Goal: Transaction & Acquisition: Download file/media

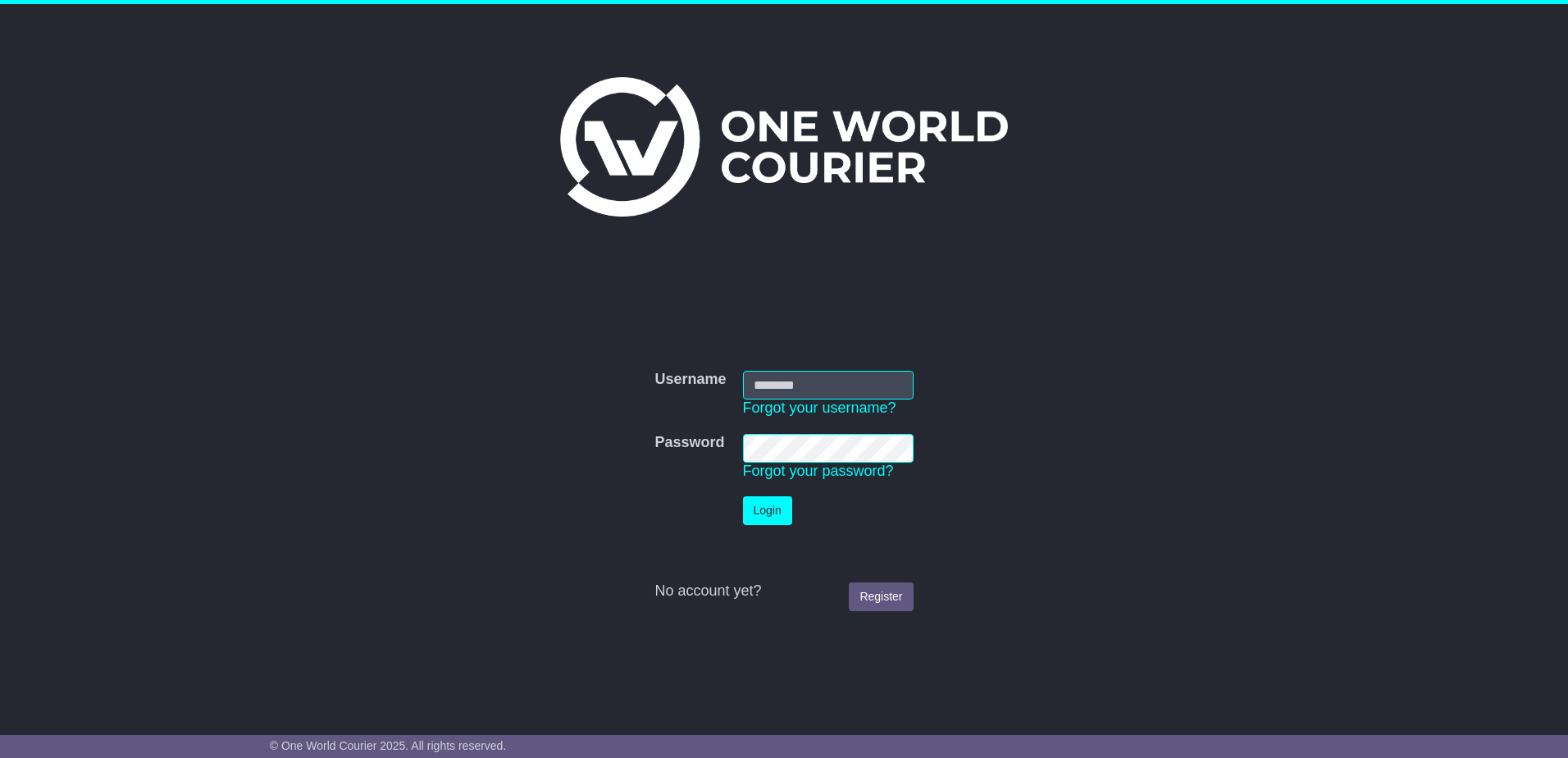
type input "**********"
click at [762, 514] on button "Login" at bounding box center [767, 510] width 49 height 29
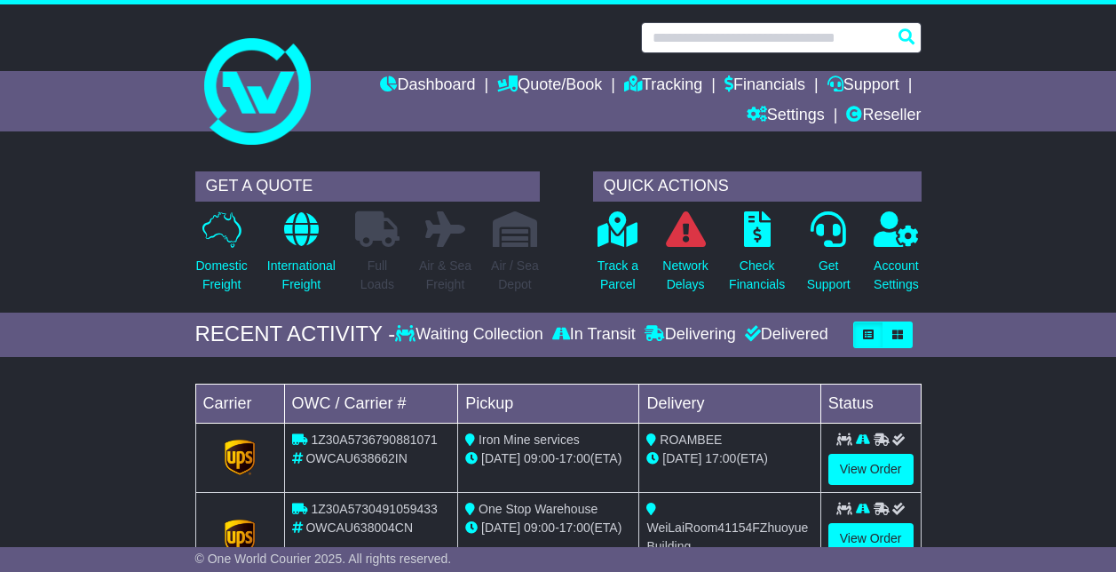
click at [769, 31] on input "text" at bounding box center [781, 37] width 280 height 31
paste input "**********"
type input "**********"
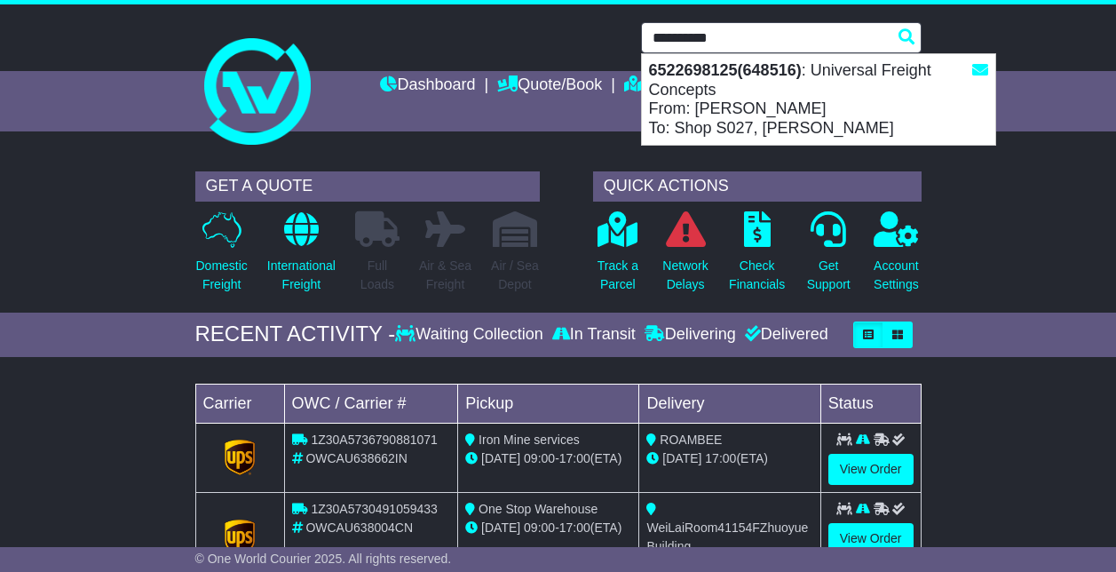
click at [897, 90] on div "6522698125(648516) : Universal Freight Concepts From: James Nowak To: Shop S027…" at bounding box center [818, 99] width 353 height 91
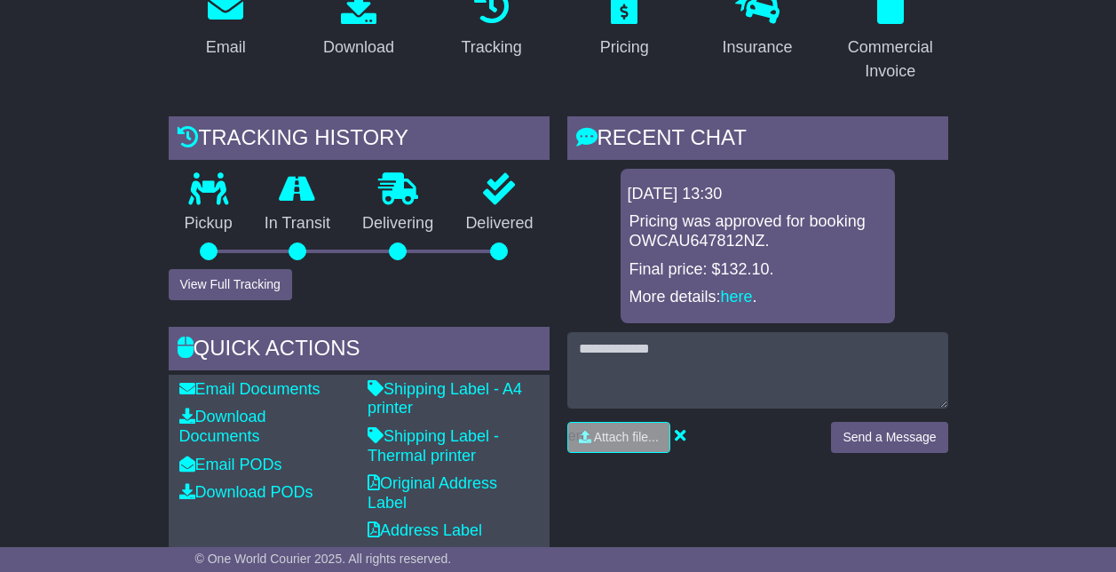
scroll to position [444, 0]
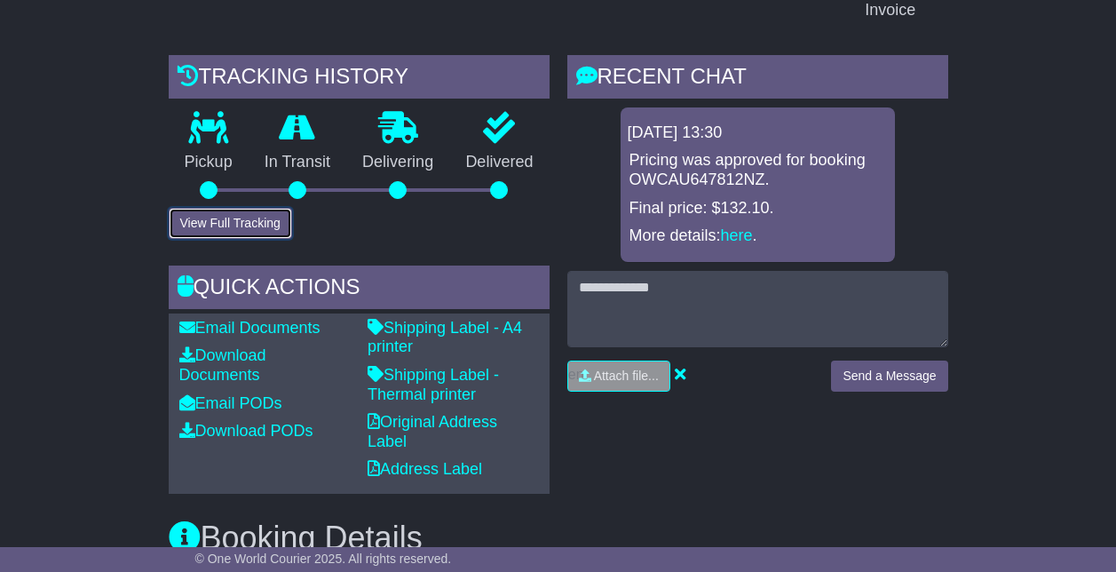
click at [263, 208] on button "View Full Tracking" at bounding box center [230, 223] width 123 height 31
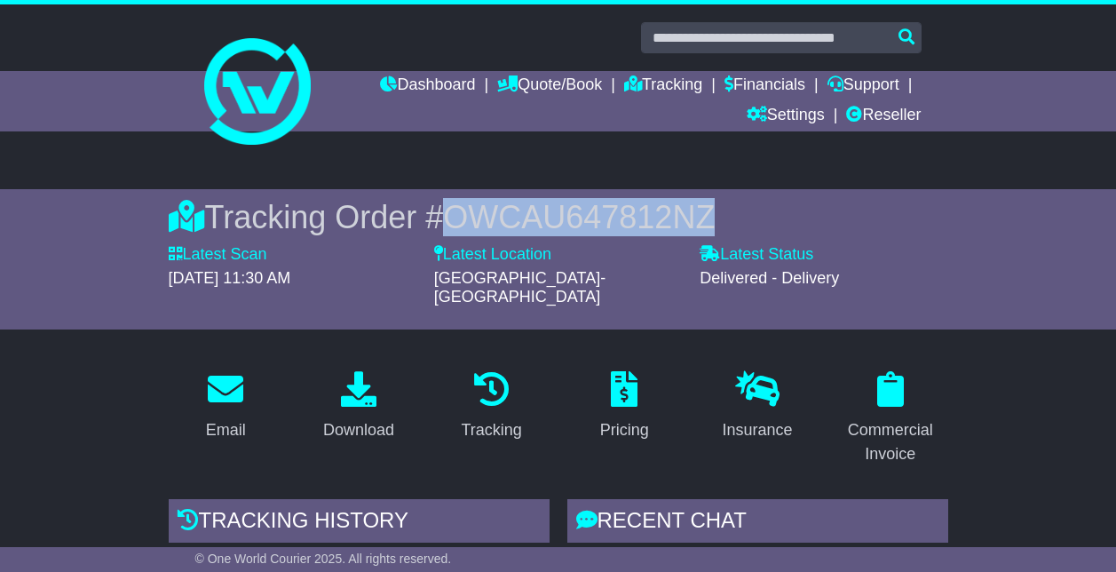
drag, startPoint x: 730, startPoint y: 217, endPoint x: 455, endPoint y: 220, distance: 275.1
click at [455, 220] on div "Tracking Order # OWCAU647812NZ" at bounding box center [558, 217] width 779 height 38
copy span "OWCAU647812NZ"
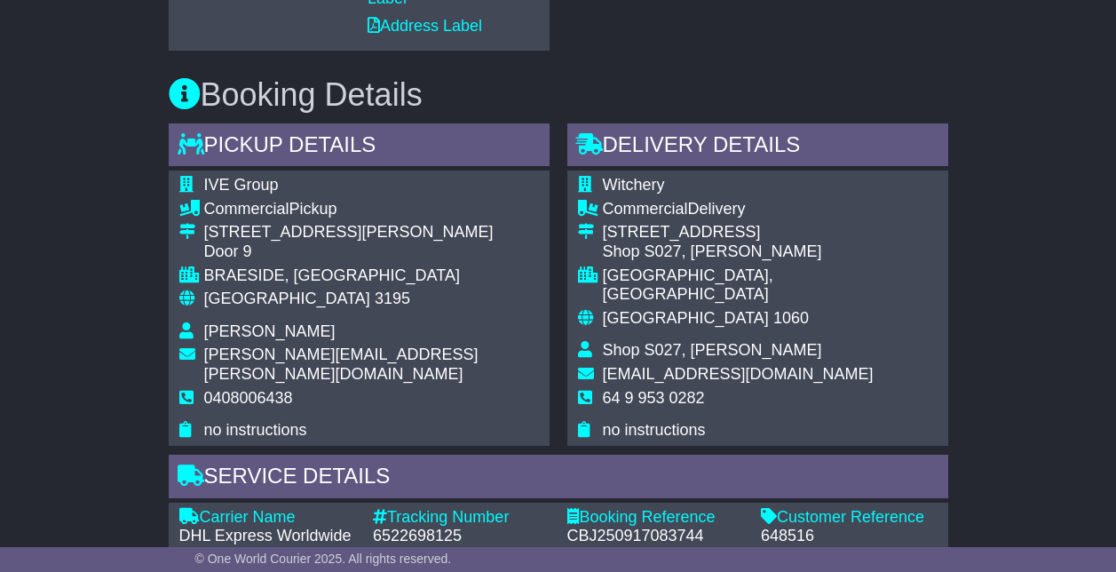
scroll to position [887, 0]
drag, startPoint x: 285, startPoint y: 168, endPoint x: 203, endPoint y: 164, distance: 81.7
click at [204, 175] on td "IVE Group" at bounding box center [371, 187] width 335 height 24
copy span "IVE Group"
click at [643, 175] on span "Witchery" at bounding box center [634, 184] width 62 height 18
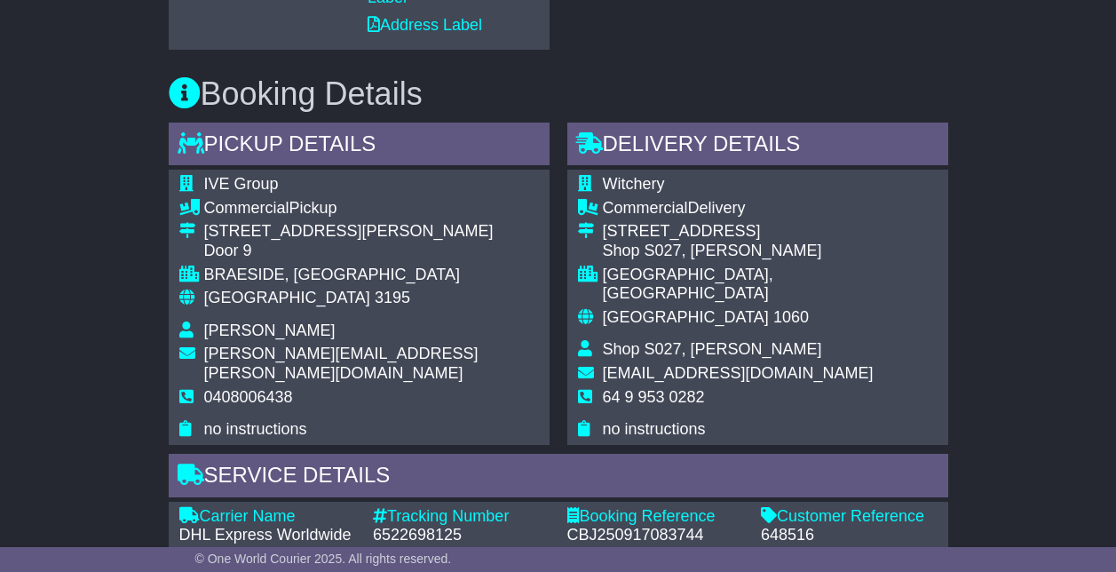
click at [643, 175] on span "Witchery" at bounding box center [634, 184] width 62 height 18
copy span "Witchery"
drag, startPoint x: 663, startPoint y: 359, endPoint x: 603, endPoint y: 360, distance: 59.5
click at [603, 388] on span "64 9 953 0282" at bounding box center [654, 397] width 102 height 18
copy span "64 9 953 0282"
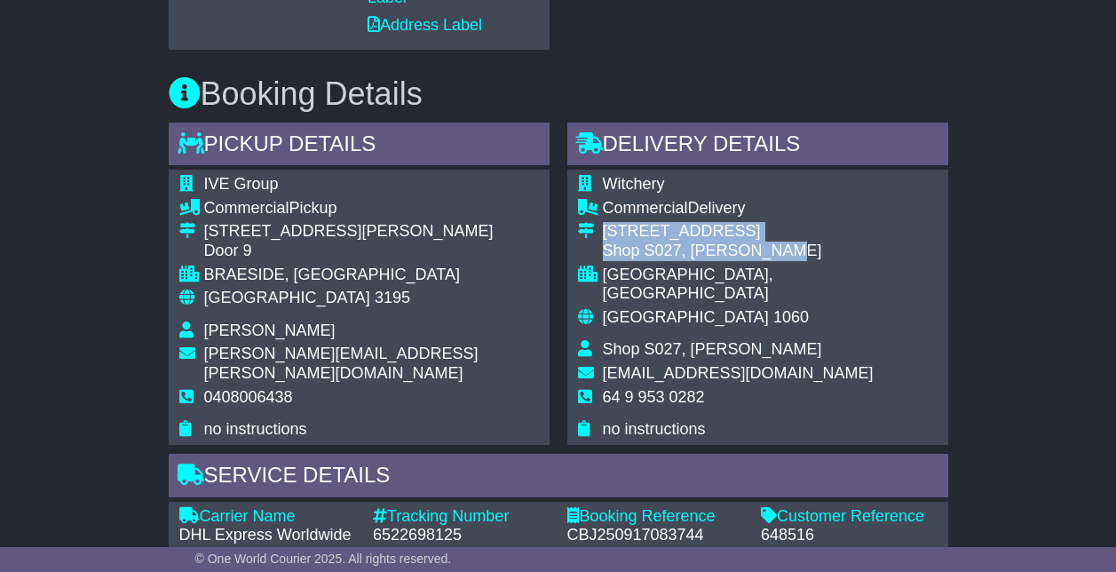
drag, startPoint x: 763, startPoint y: 230, endPoint x: 604, endPoint y: 217, distance: 159.3
click at [604, 222] on td "286 Mount Wellington Highway Shop S027, Syliva Park" at bounding box center [770, 243] width 335 height 43
copy td "286 Mount Wellington Highway Shop S027, Syliva Park"
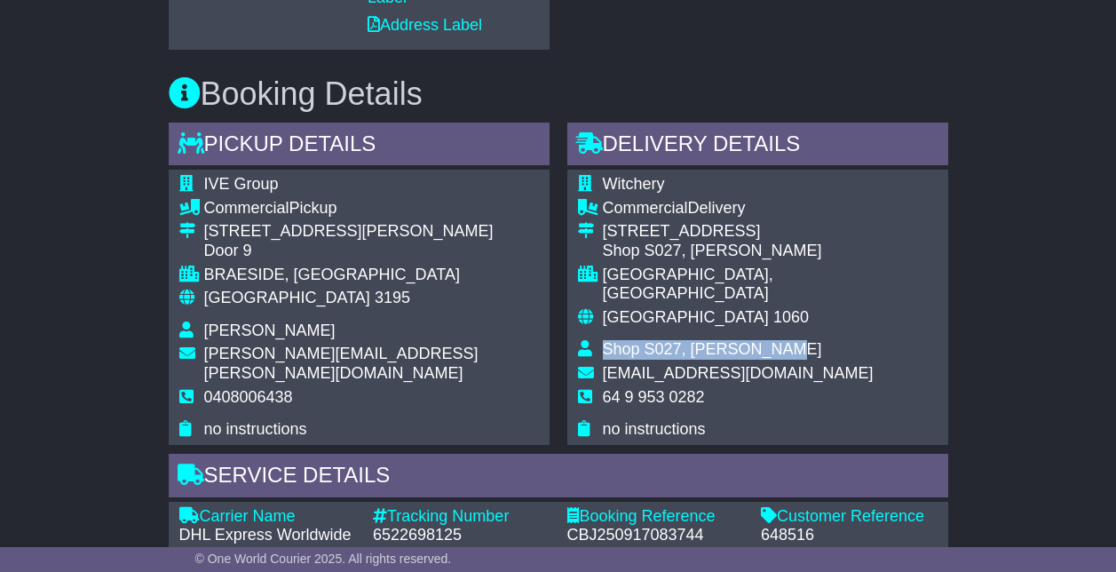
drag, startPoint x: 757, startPoint y: 309, endPoint x: 603, endPoint y: 314, distance: 153.6
click at [603, 340] on span "Shop S027, [PERSON_NAME]" at bounding box center [712, 349] width 219 height 18
copy span "Shop S027, [PERSON_NAME]"
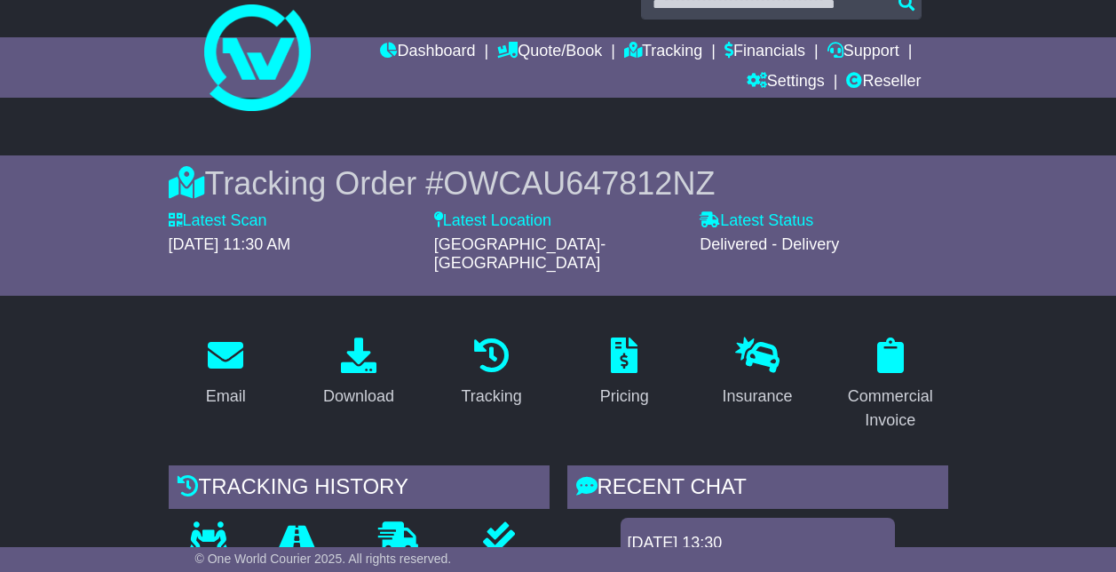
scroll to position [0, 0]
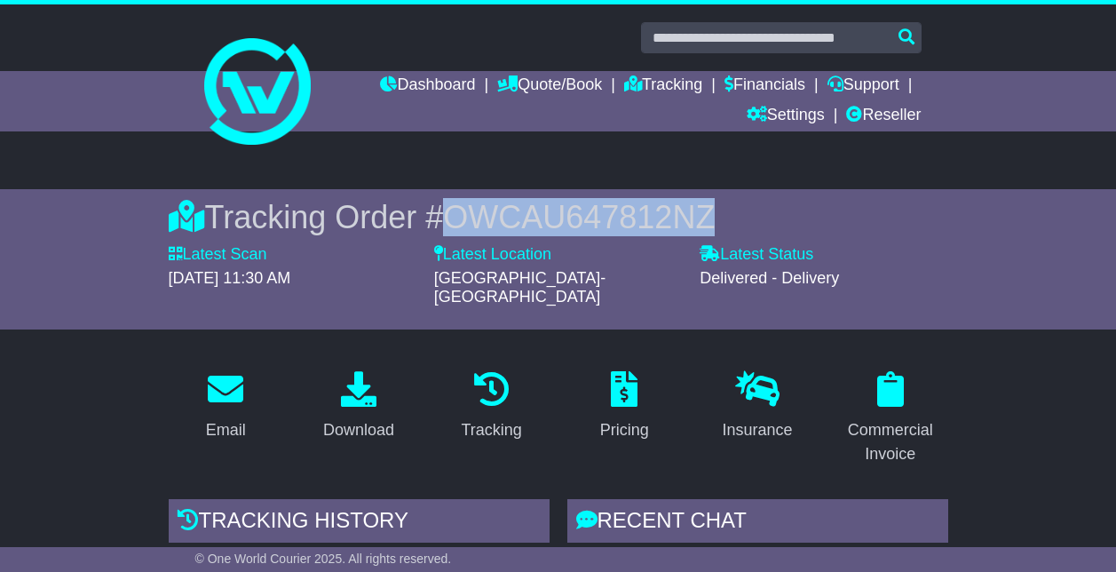
drag, startPoint x: 726, startPoint y: 216, endPoint x: 454, endPoint y: 218, distance: 271.6
click at [454, 218] on div "Tracking Order # OWCAU647812NZ" at bounding box center [558, 217] width 779 height 38
copy span "OWCAU647812NZ"
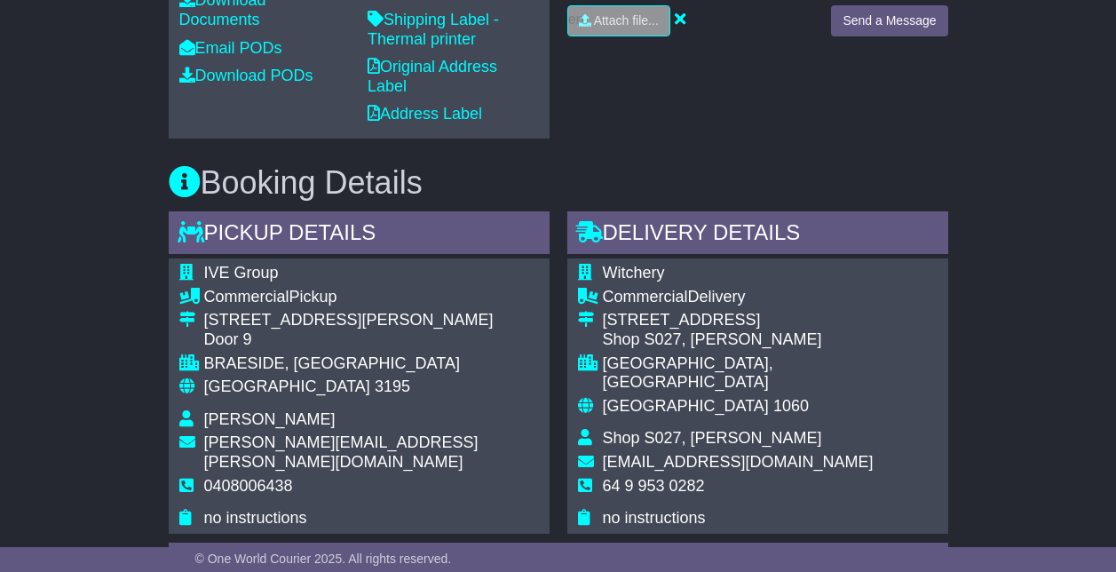
scroll to position [1242, 0]
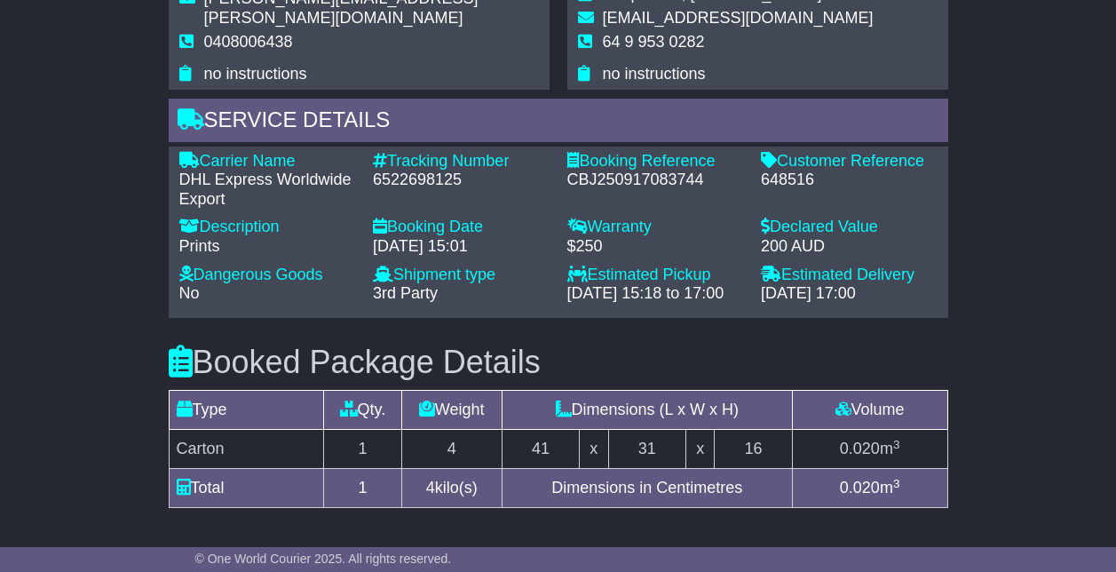
click at [789, 170] on div "648516" at bounding box center [849, 180] width 177 height 20
copy div "648516"
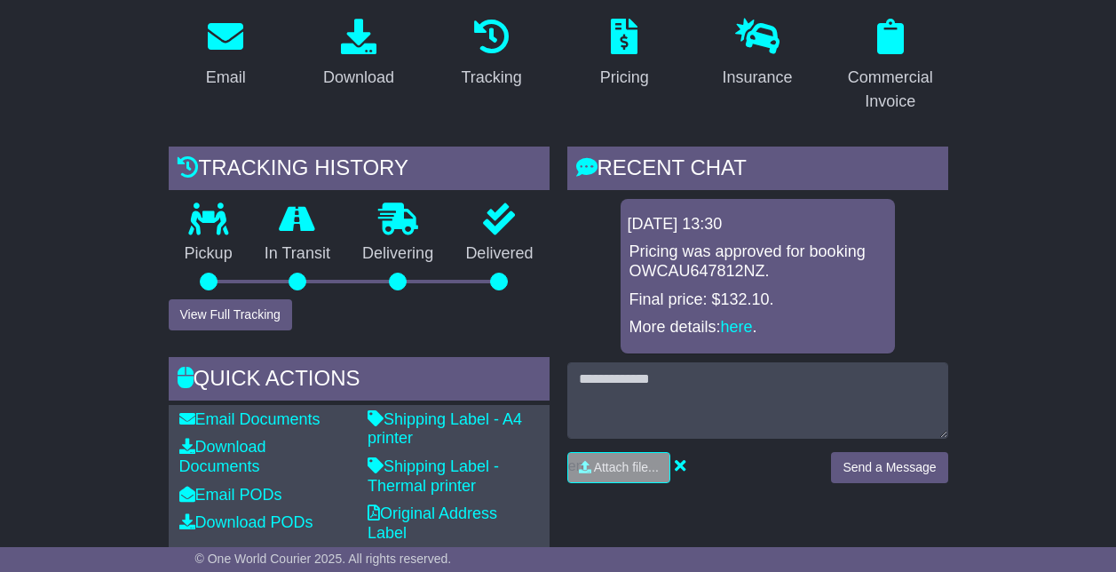
scroll to position [270, 0]
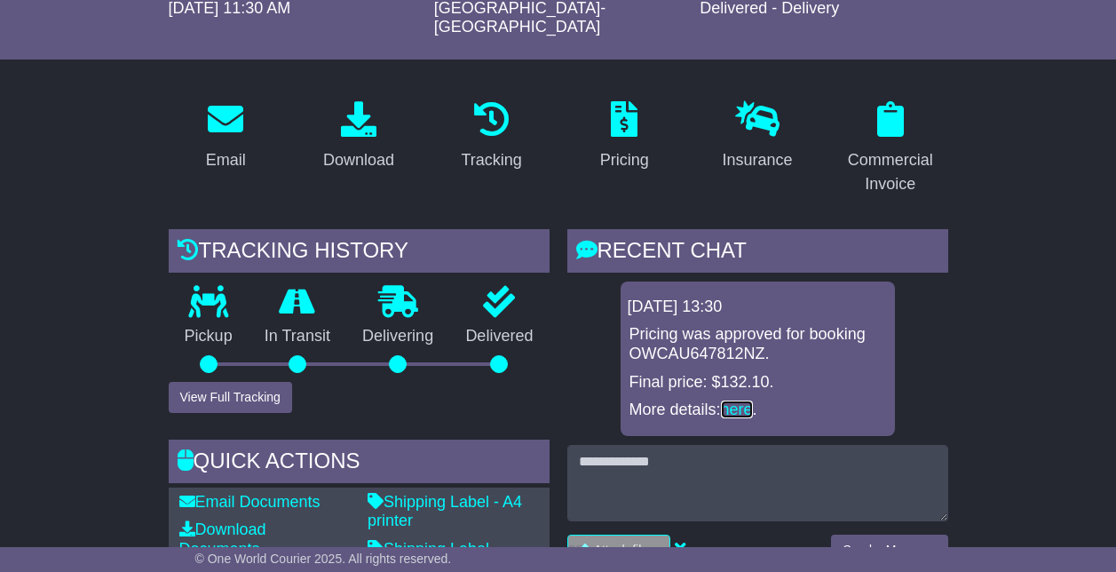
click at [728, 400] on link "here" at bounding box center [737, 409] width 32 height 18
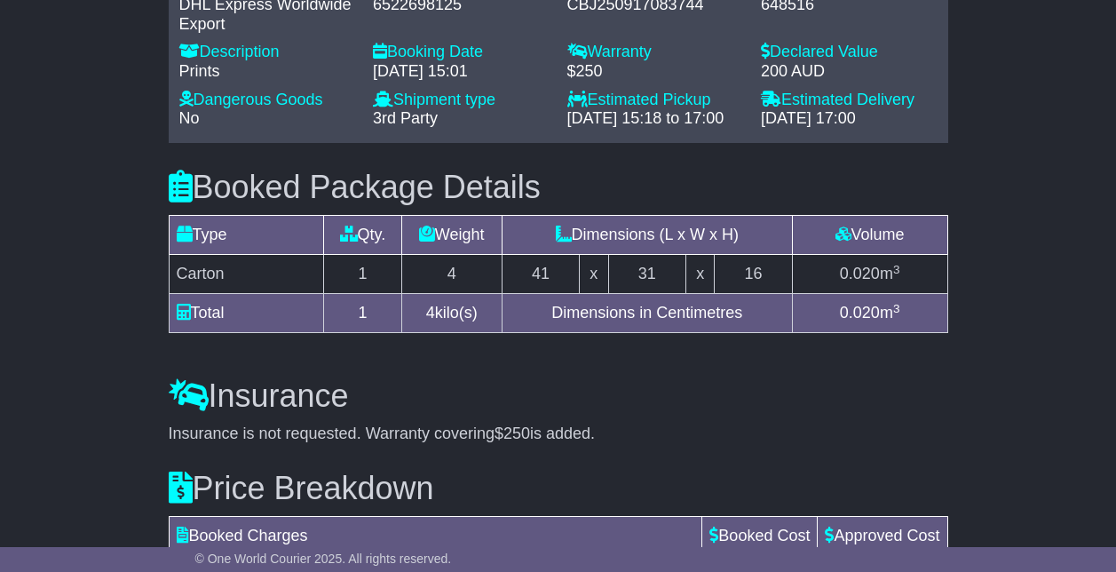
scroll to position [1601, 0]
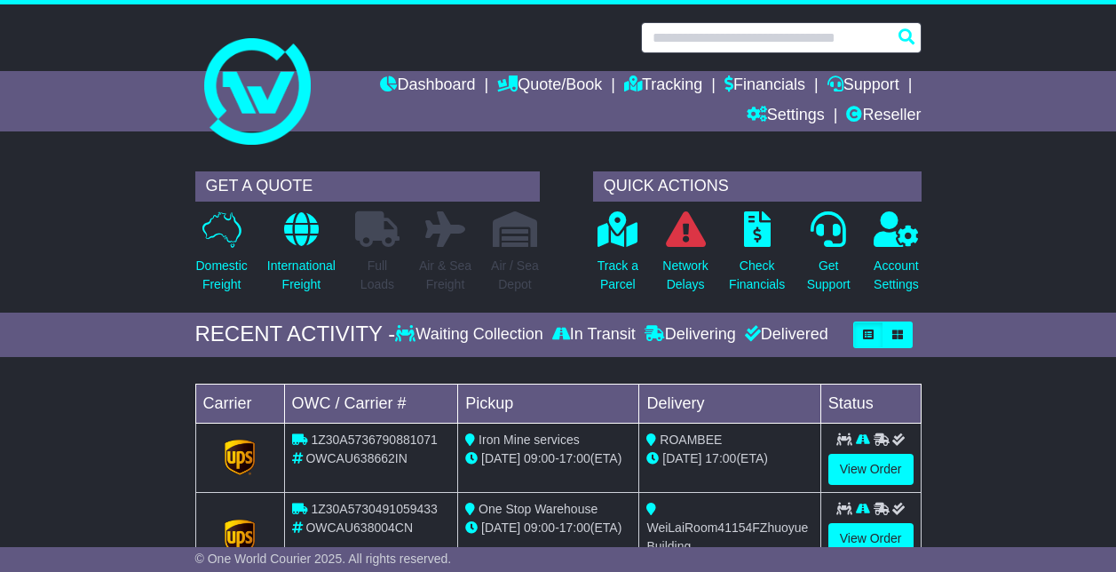
click at [740, 39] on input "text" at bounding box center [781, 37] width 280 height 31
paste input "**********"
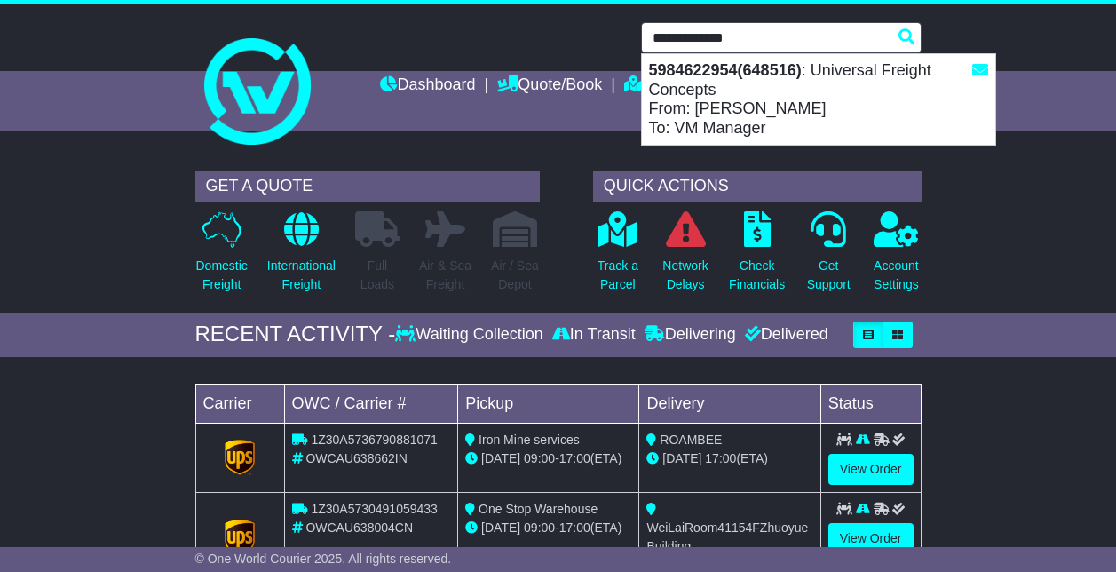
click at [825, 105] on div "5984622954(648516) : Universal Freight Concepts From: [PERSON_NAME] To: VM Mana…" at bounding box center [818, 99] width 353 height 91
type input "**********"
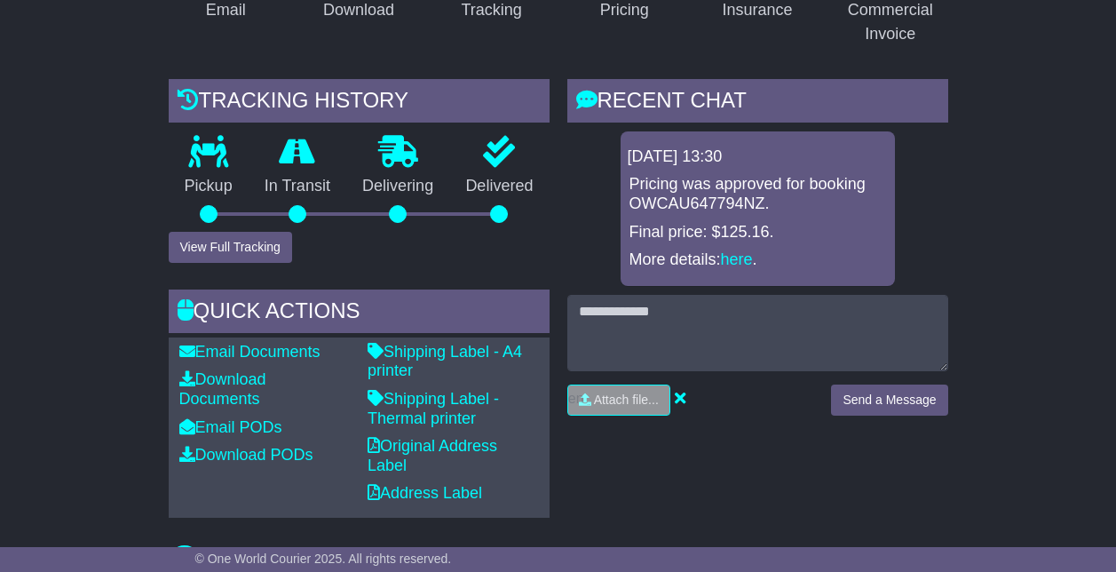
scroll to position [444, 0]
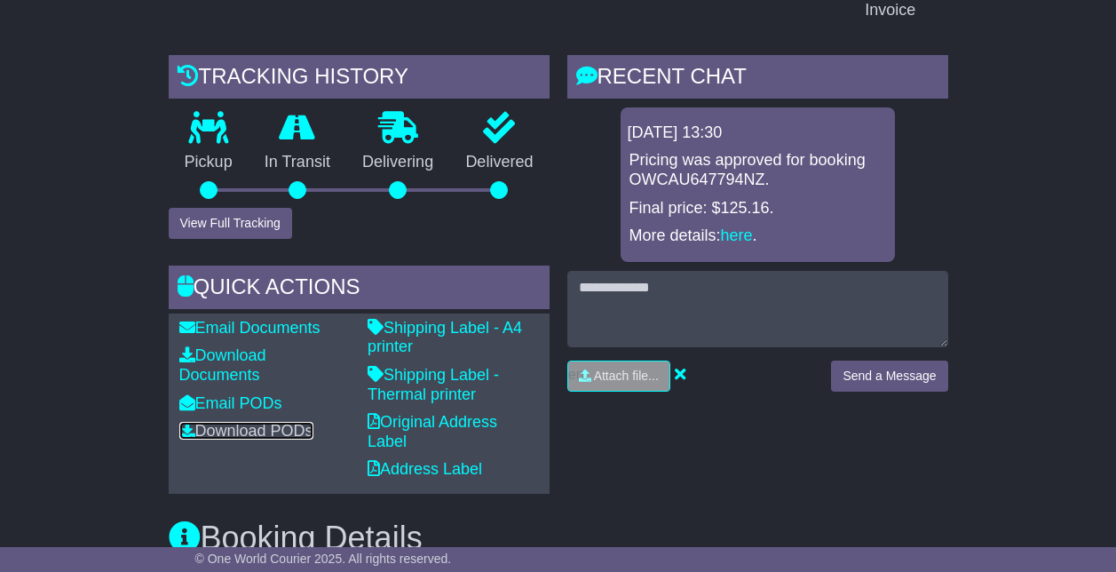
click at [230, 422] on link "Download PODs" at bounding box center [246, 431] width 134 height 18
click at [232, 422] on link "Download PODs" at bounding box center [246, 431] width 134 height 18
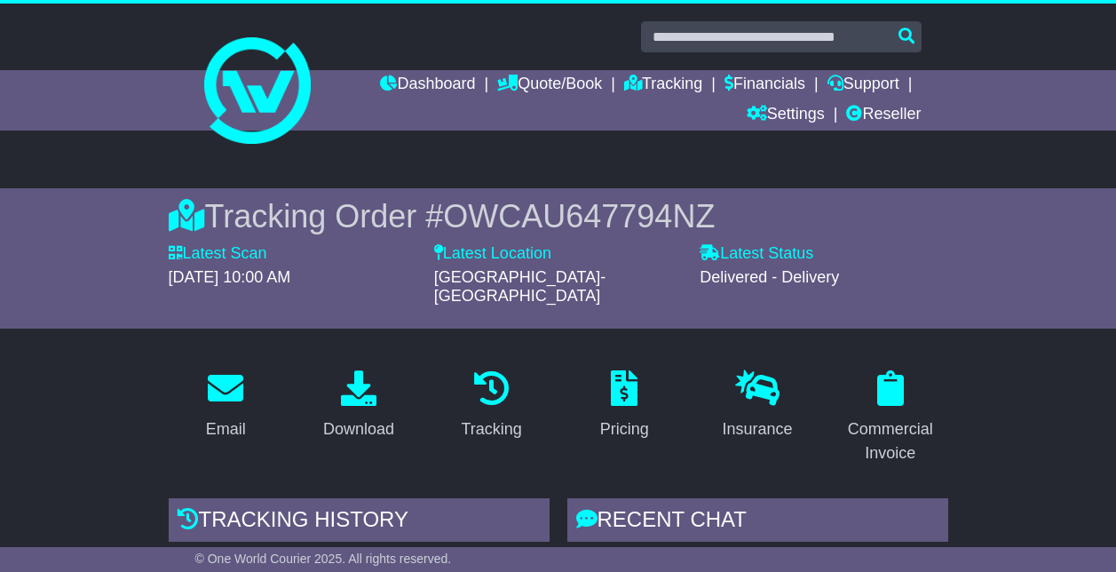
scroll to position [0, 0]
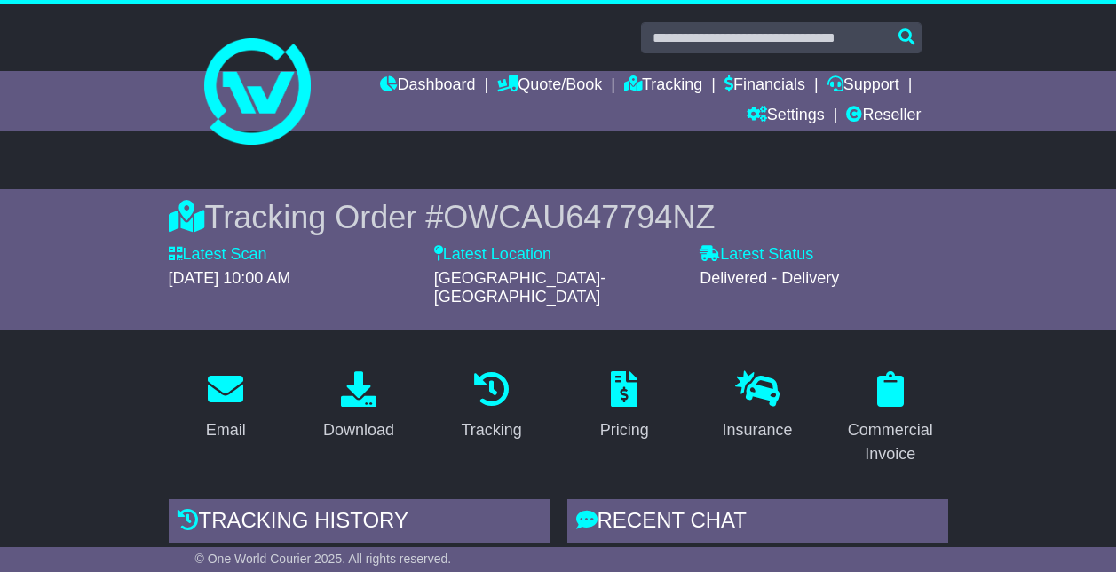
drag, startPoint x: 667, startPoint y: 16, endPoint x: 672, endPoint y: 28, distance: 12.4
click at [669, 20] on div at bounding box center [558, 83] width 1116 height 158
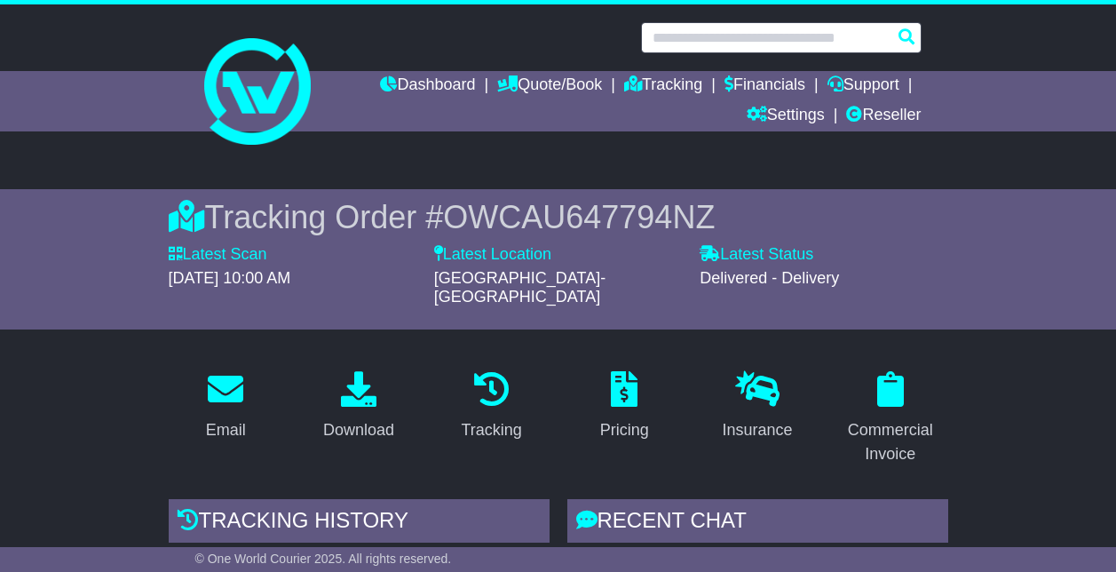
click at [671, 32] on input "text" at bounding box center [781, 37] width 280 height 31
paste input "**********"
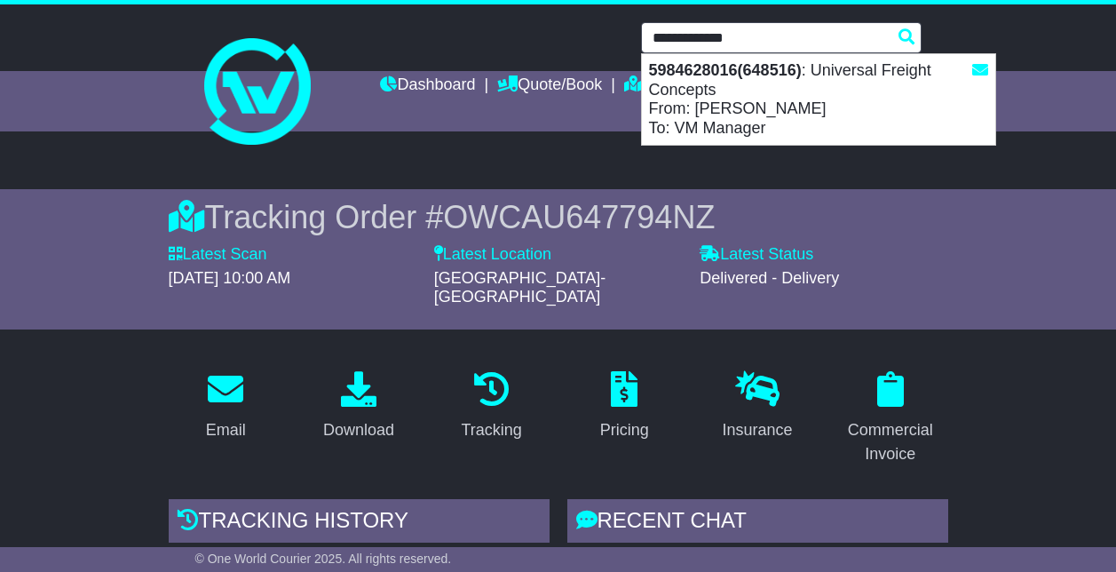
click at [783, 92] on div "5984628016(648516) : Universal Freight Concepts From: James Nowak To: VM Manager" at bounding box center [818, 99] width 353 height 91
type input "**********"
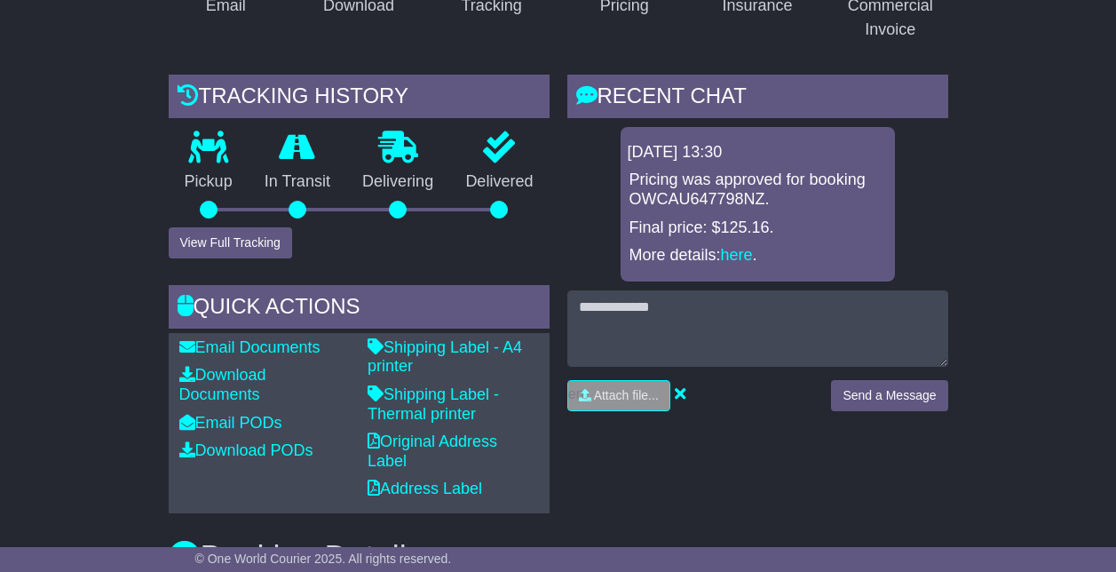
scroll to position [444, 0]
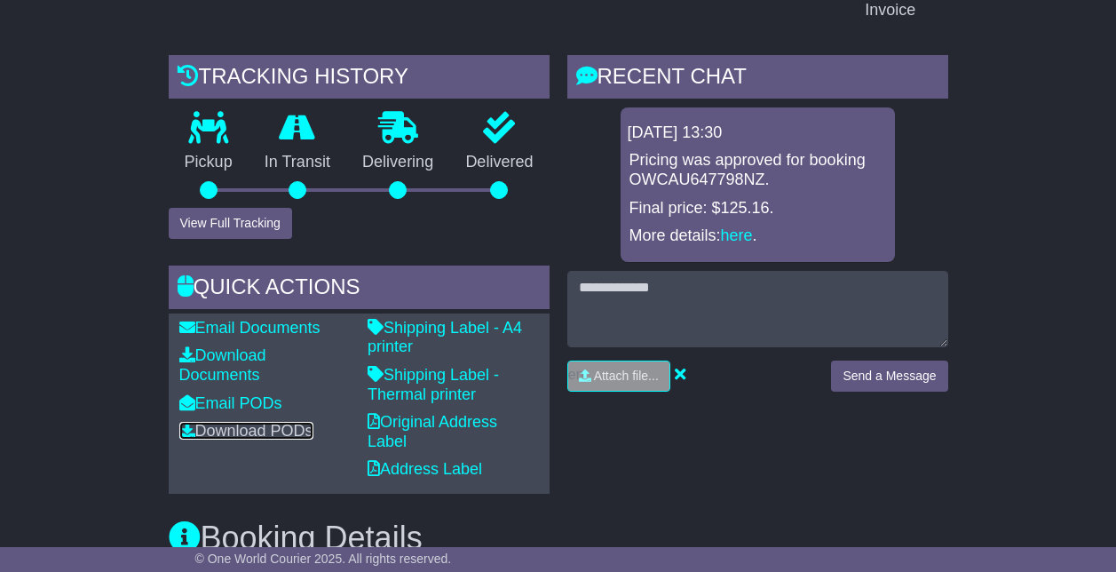
click at [255, 422] on link "Download PODs" at bounding box center [246, 431] width 134 height 18
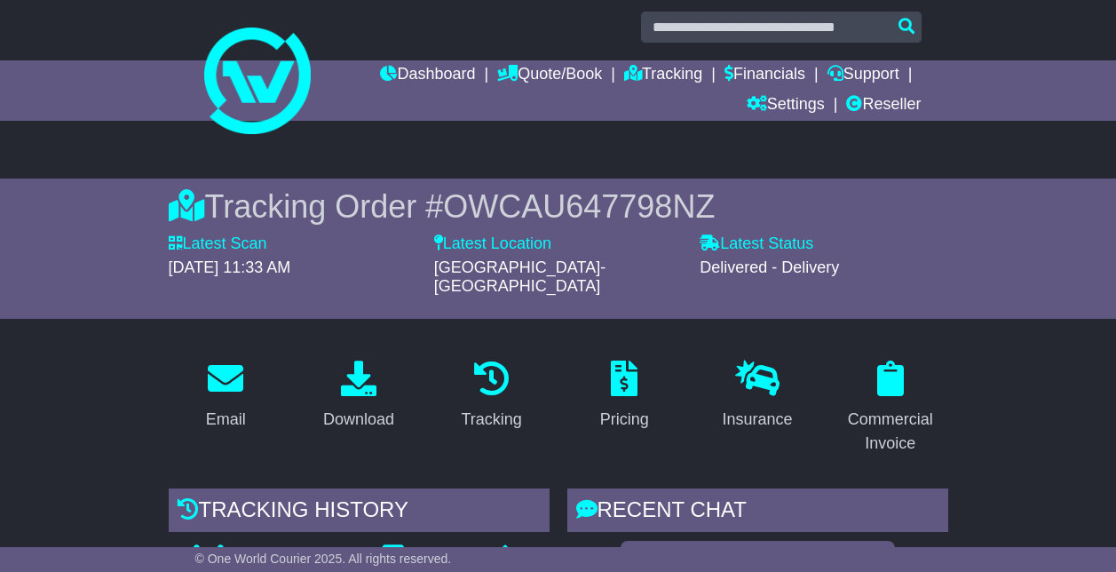
scroll to position [0, 0]
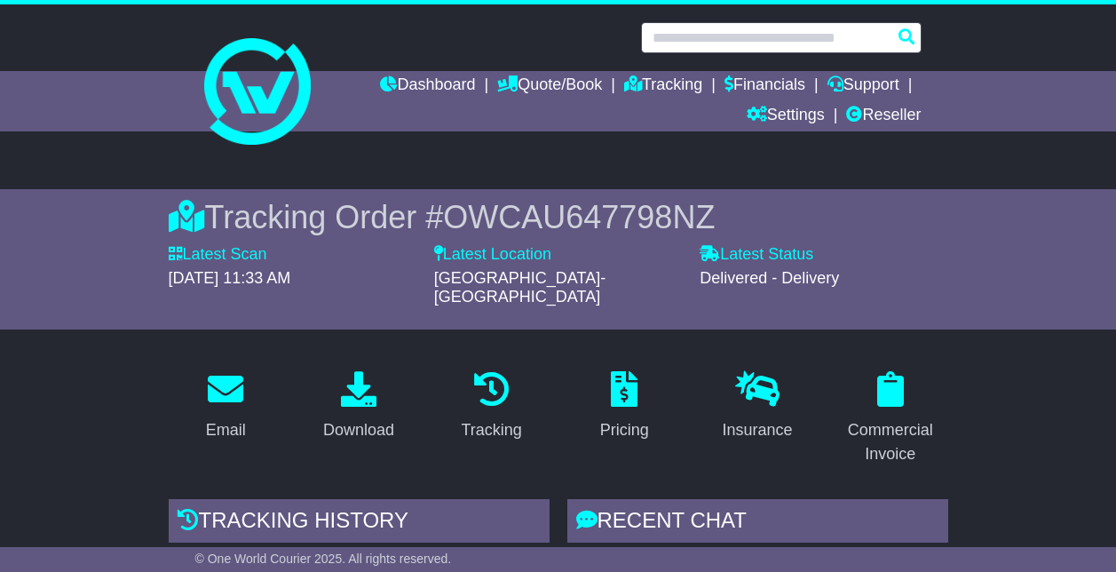
click at [667, 38] on input "text" at bounding box center [781, 37] width 280 height 31
paste input "**********"
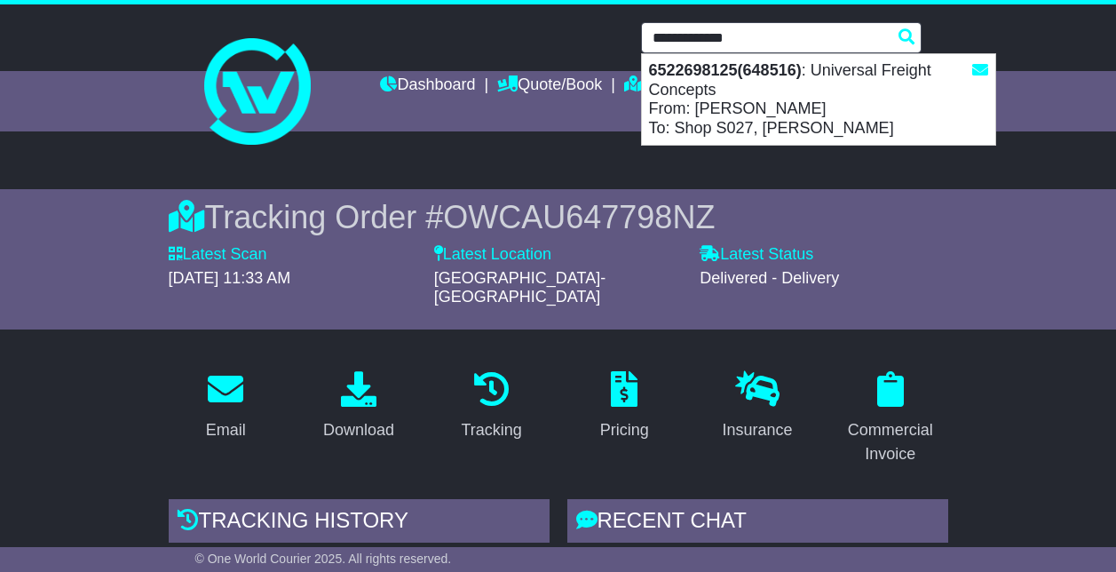
click at [767, 104] on div "6522698125(648516) : Universal Freight Concepts From: James Nowak To: Shop S027…" at bounding box center [818, 99] width 353 height 91
type input "**********"
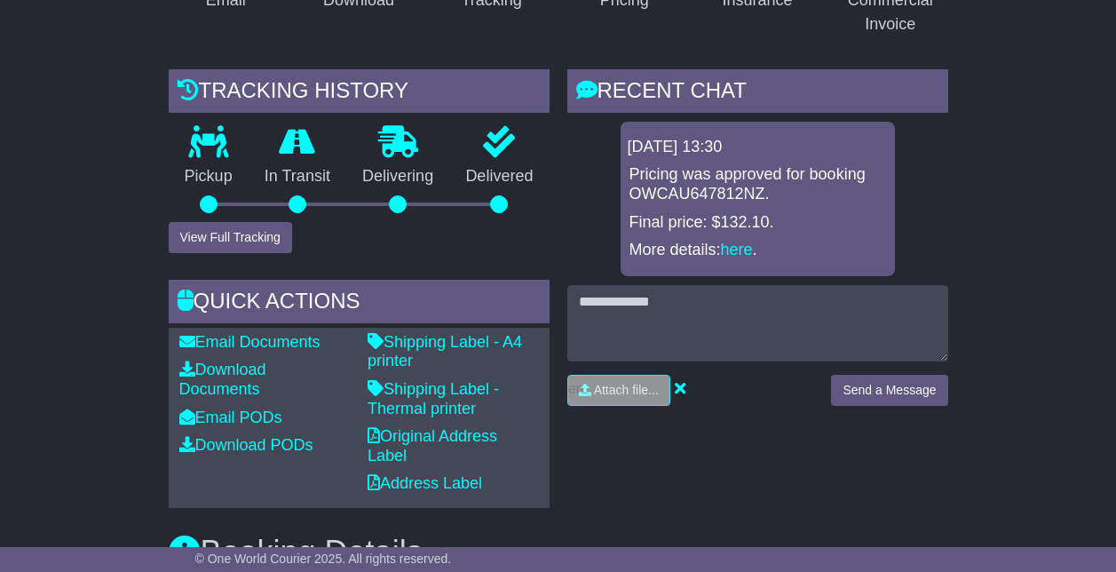
scroll to position [444, 0]
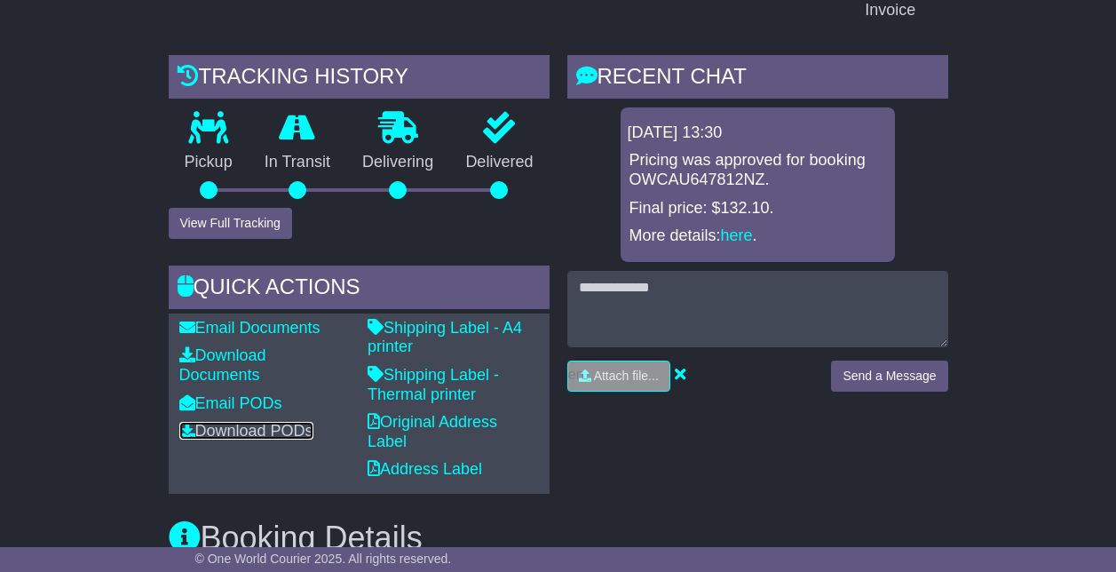
click at [245, 422] on link "Download PODs" at bounding box center [246, 431] width 134 height 18
